Goal: Task Accomplishment & Management: Manage account settings

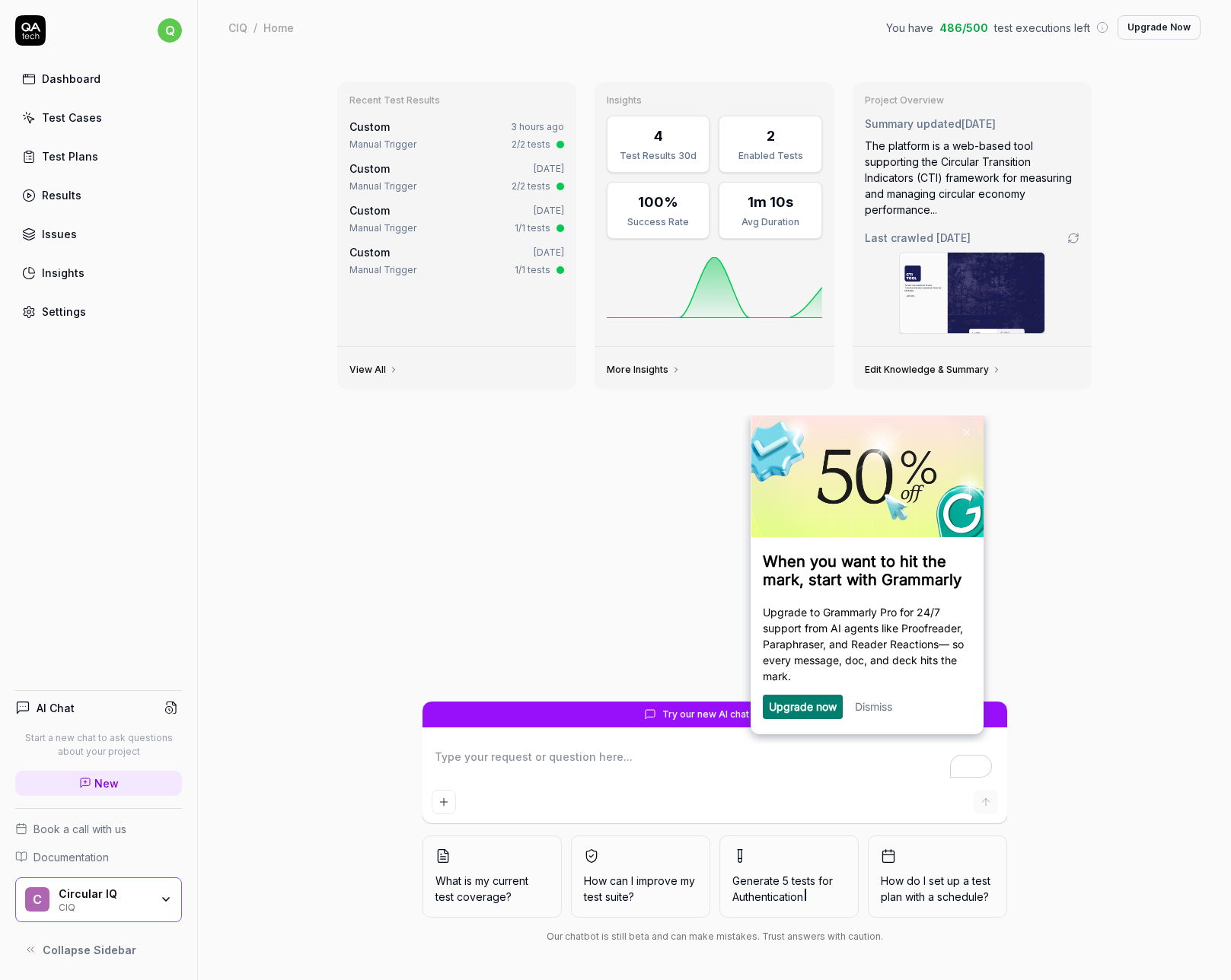
click at [172, 23] on html "q Dashboard Test Cases Test Plans Results Issues Insights Settings AI Chat Star…" at bounding box center [615, 490] width 1231 height 980
type textarea "*"
click at [116, 163] on span "Sign out" at bounding box center [105, 168] width 160 height 16
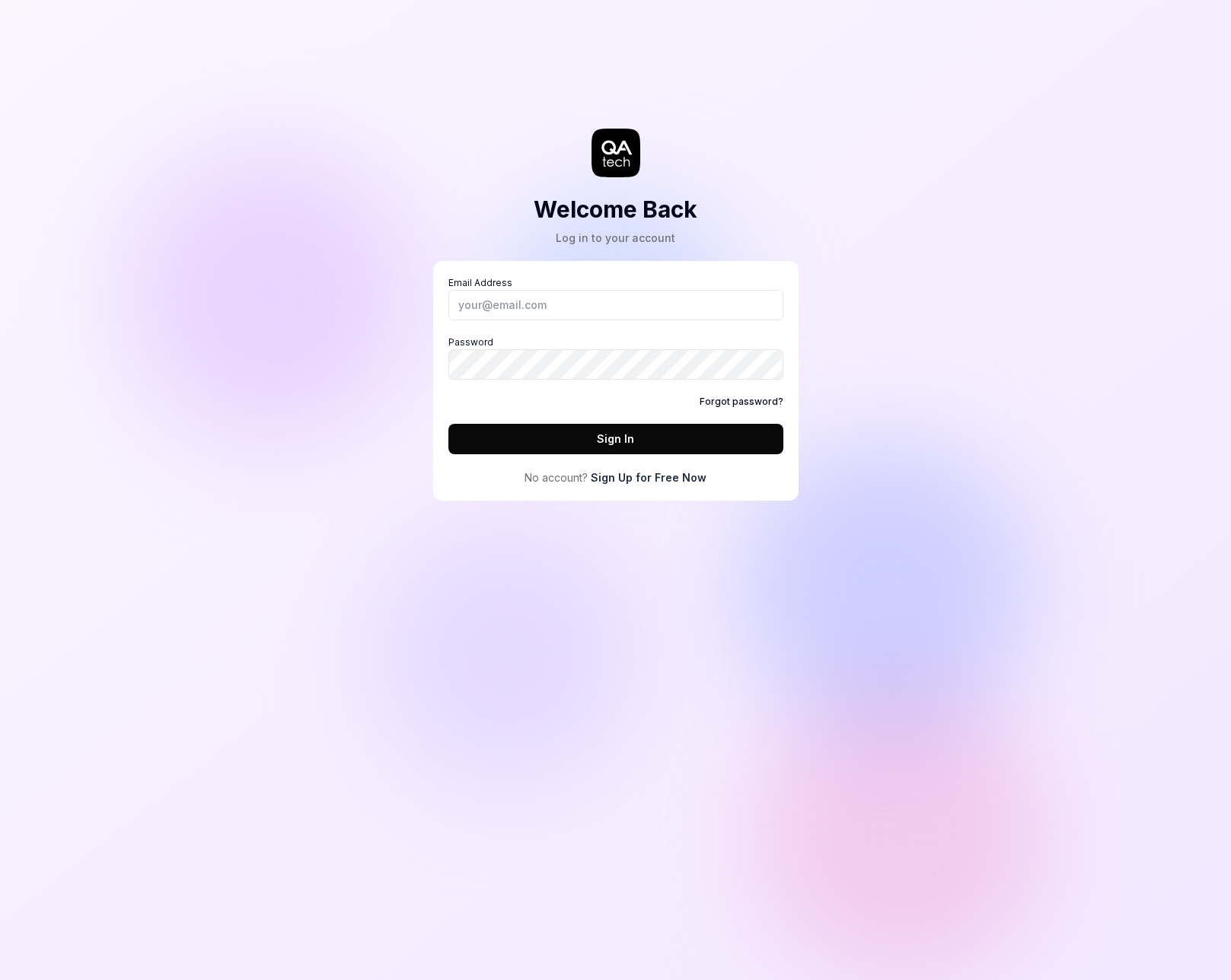
click at [893, 291] on div "Welcome Back Log in to your account Email Address Password Forgot password? Sig…" at bounding box center [615, 490] width 1231 height 980
click at [649, 292] on input "Email Address" at bounding box center [615, 305] width 335 height 30
click at [621, 307] on input "Email Address" at bounding box center [615, 305] width 335 height 30
click at [857, 437] on div "Welcome Back Log in to your account Email Address Password Forgot password? Sig…" at bounding box center [615, 490] width 1231 height 980
click at [563, 299] on input "Email Address" at bounding box center [615, 305] width 335 height 30
